Goal: Task Accomplishment & Management: Manage account settings

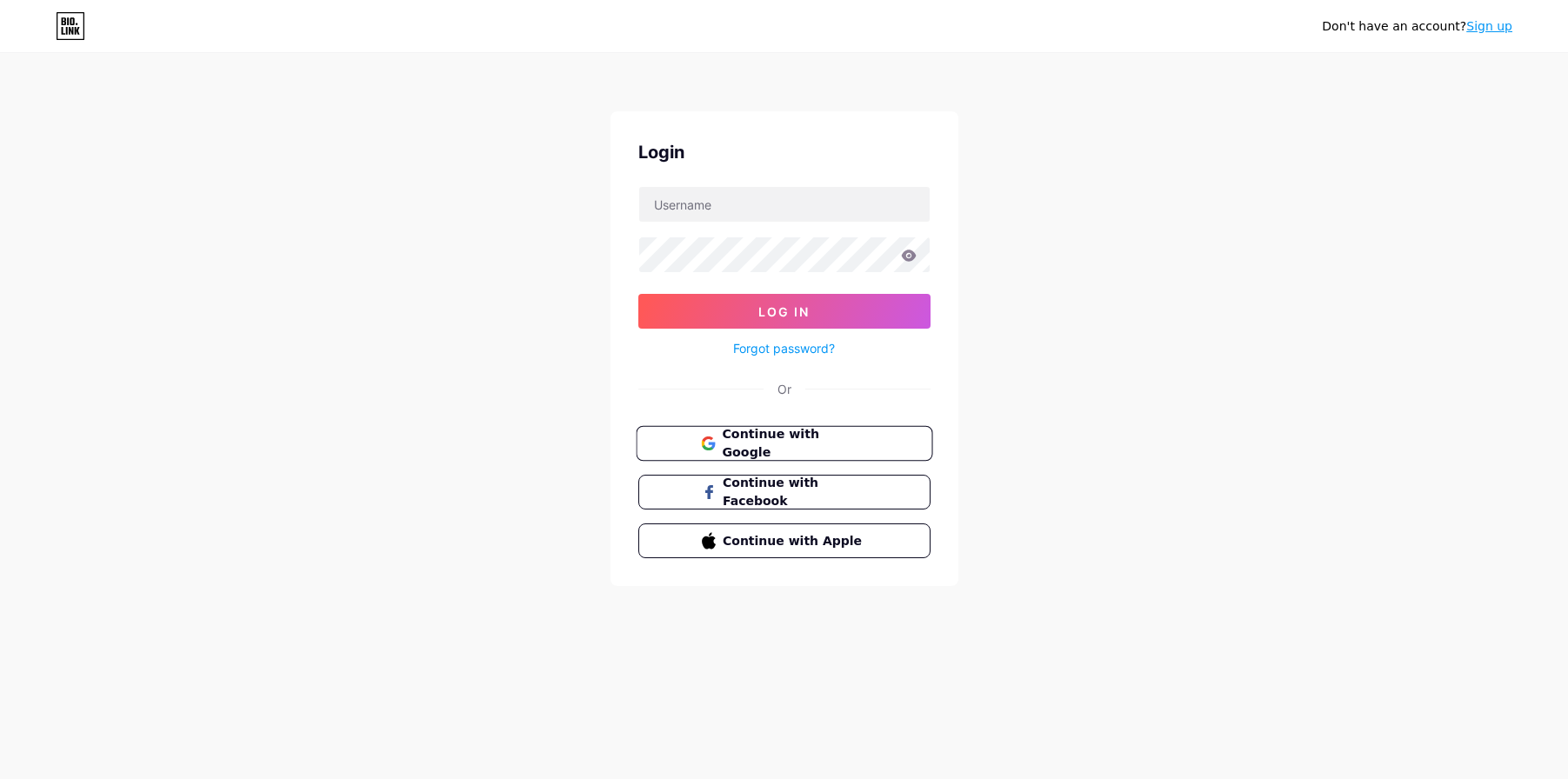
click at [794, 447] on span "Continue with Google" at bounding box center [795, 444] width 145 height 37
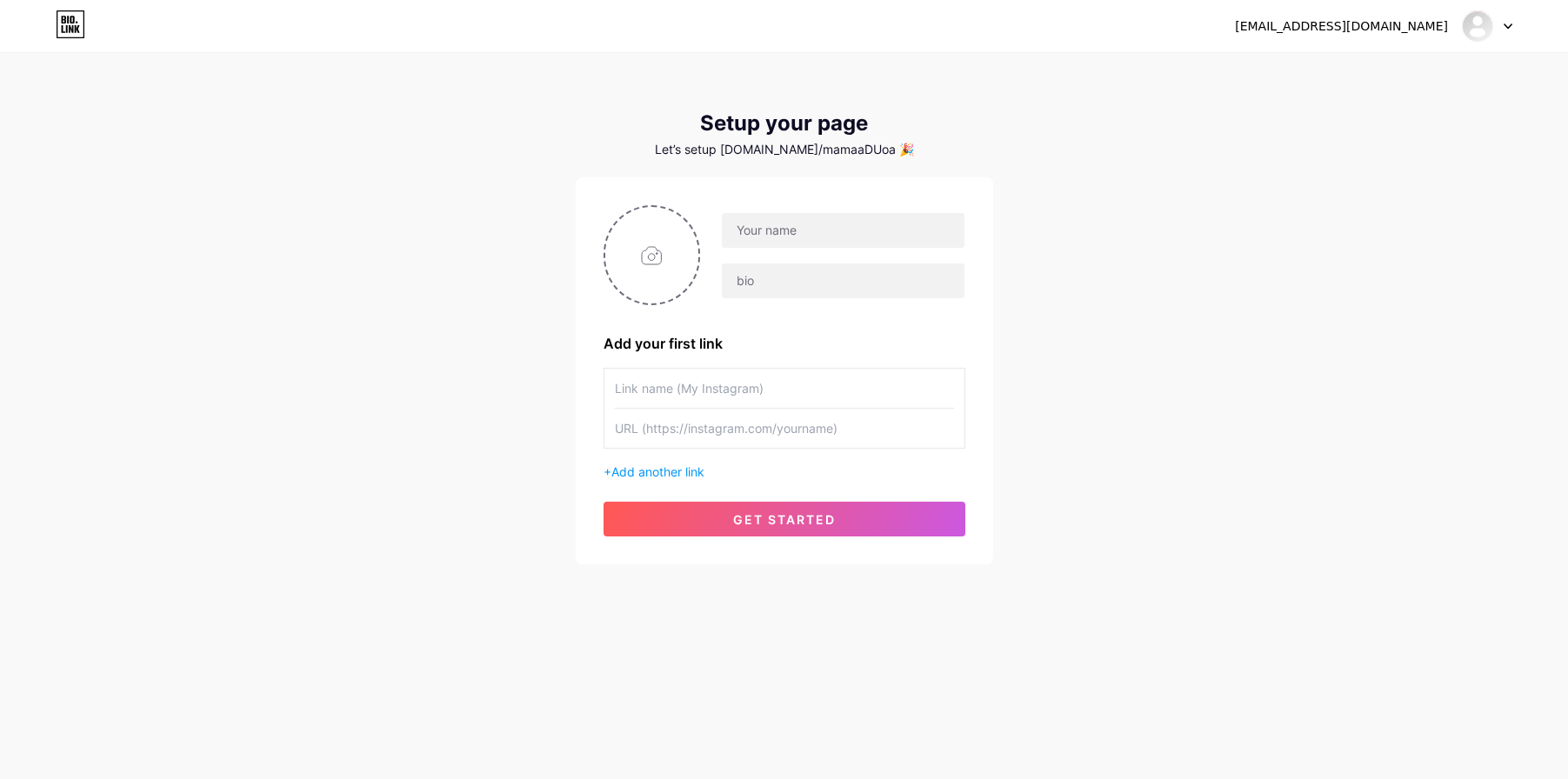
click at [1455, 155] on div "rowind101mama@gmail.com Dashboard Logout Setup your page Let’s setup bio.link/m…" at bounding box center [784, 309] width 1568 height 620
click at [883, 236] on input "text" at bounding box center [842, 230] width 241 height 34
click at [1102, 229] on div "rowind101mama@gmail.com Dashboard Logout Setup your page Let’s setup bio.link/m…" at bounding box center [784, 309] width 1568 height 620
click at [1490, 25] on img at bounding box center [1478, 26] width 28 height 28
click at [1437, 106] on li "Logout" at bounding box center [1402, 118] width 215 height 47
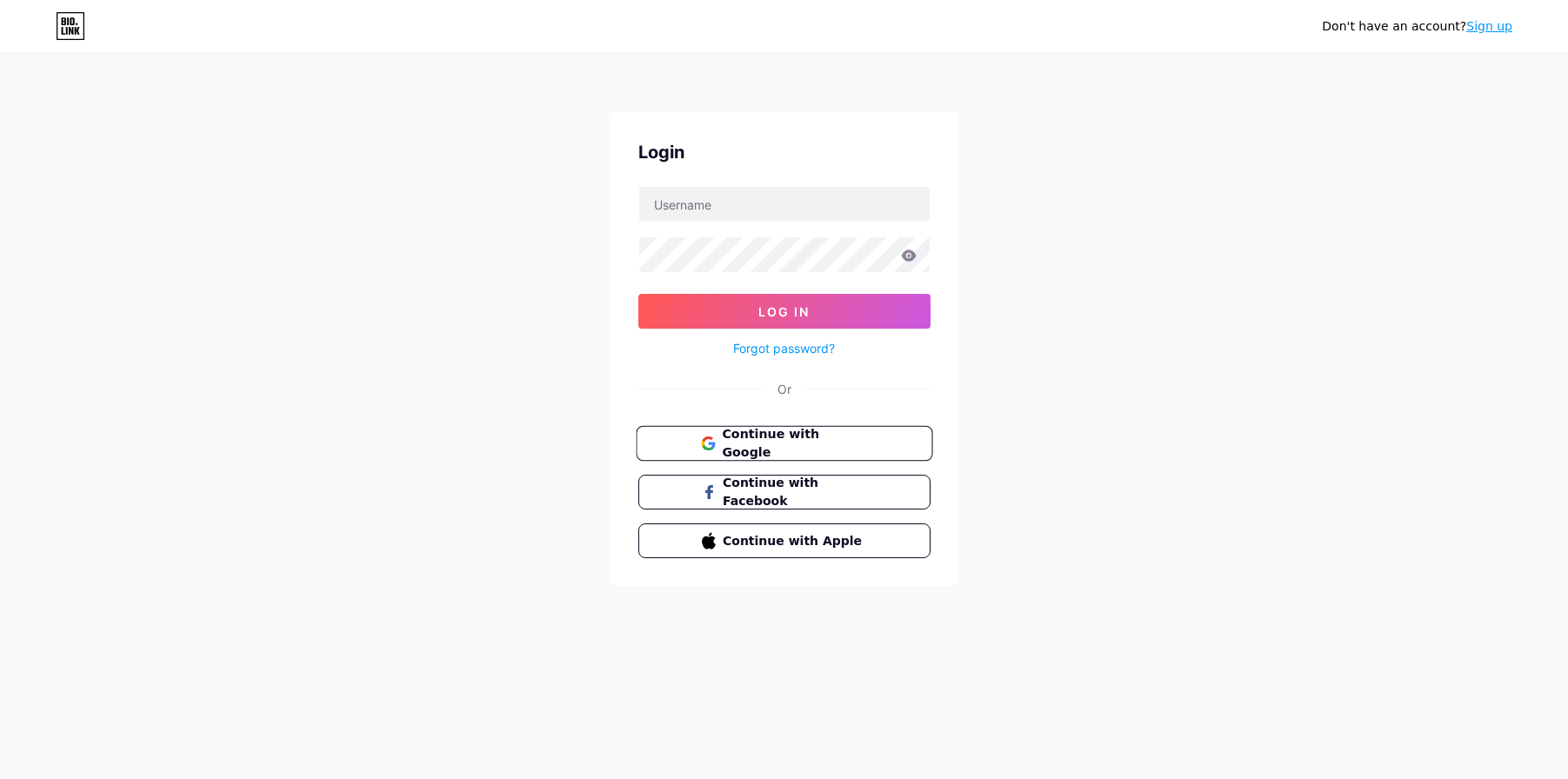
click at [852, 442] on span "Continue with Google" at bounding box center [795, 444] width 145 height 37
